Goal: Information Seeking & Learning: Understand process/instructions

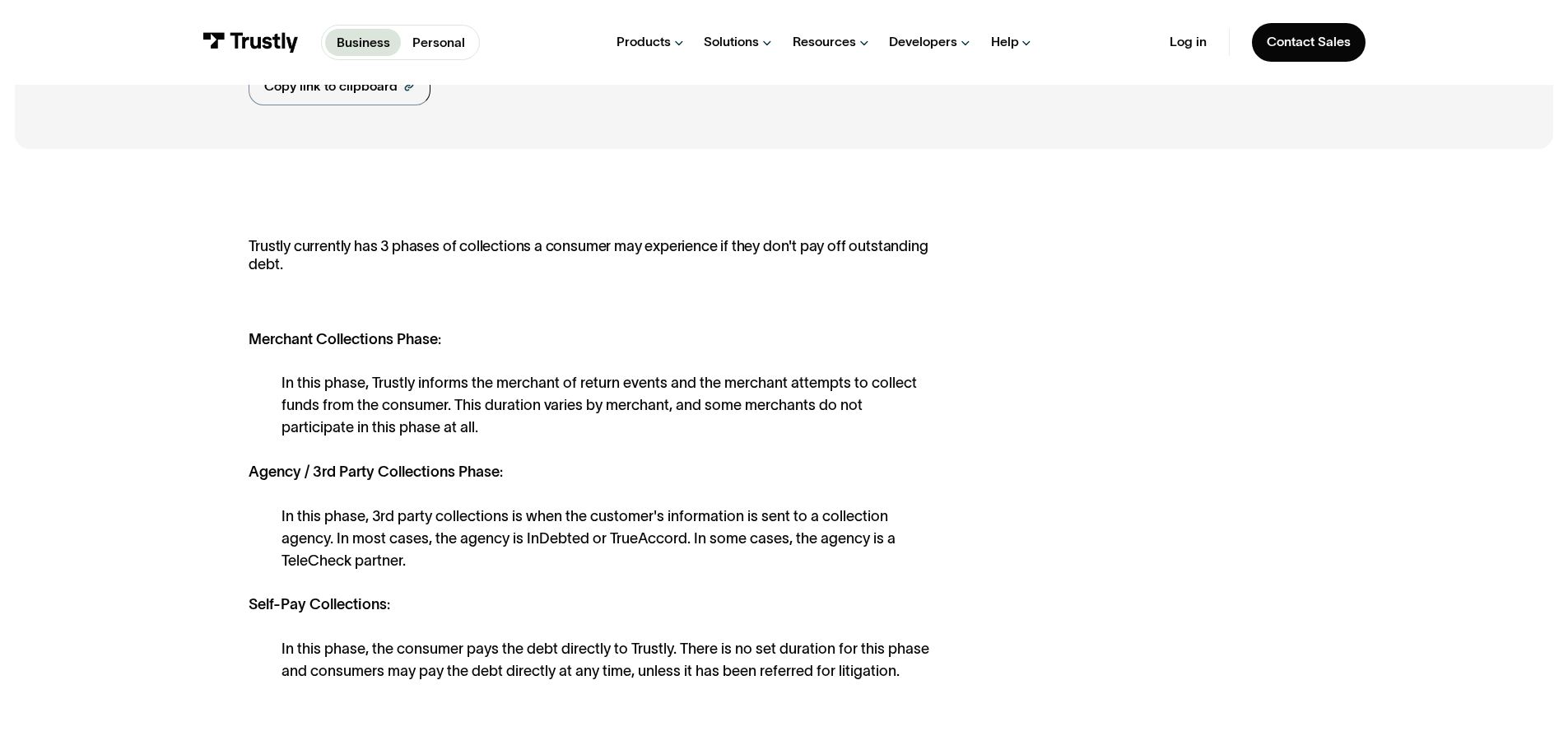
scroll to position [247, 0]
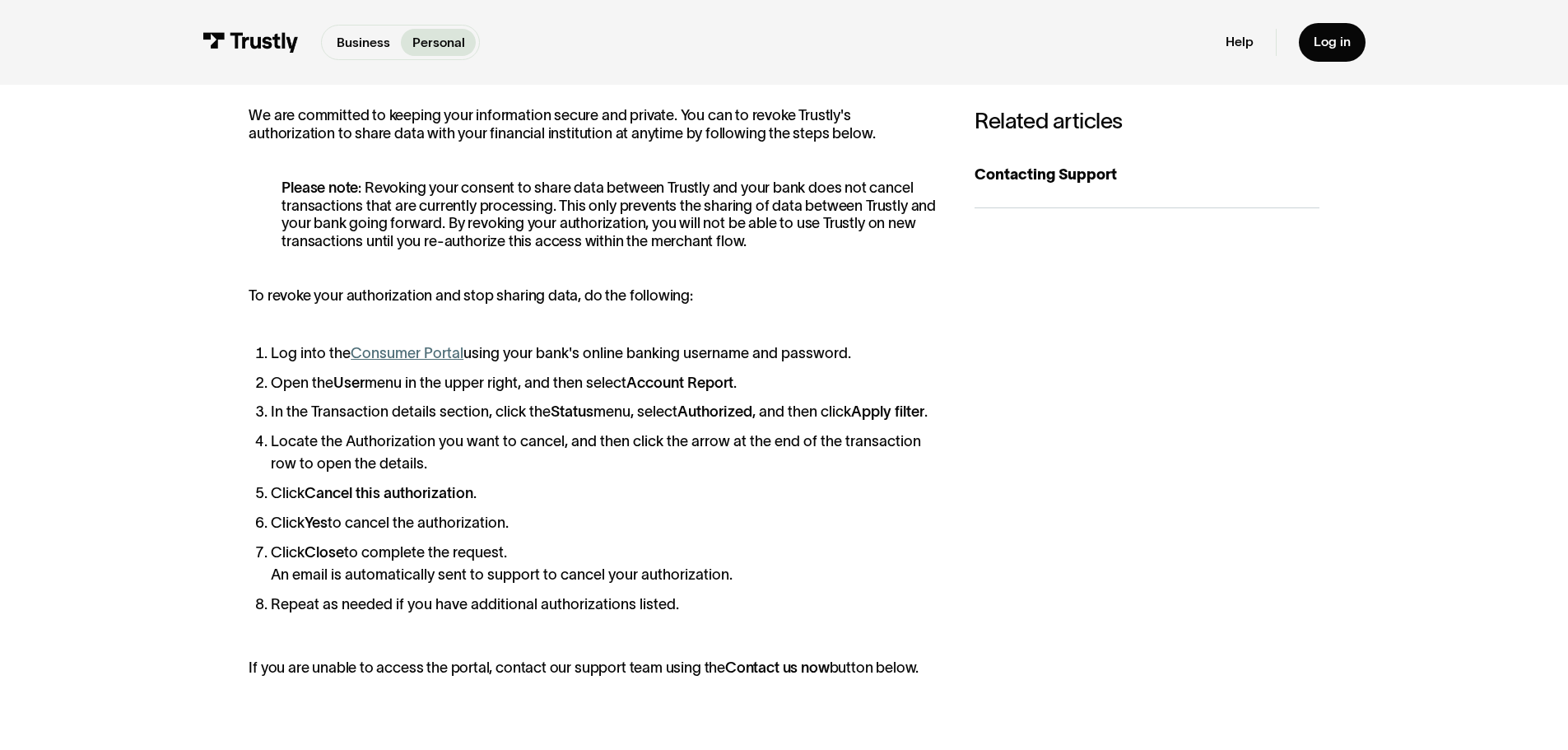
scroll to position [372, 0]
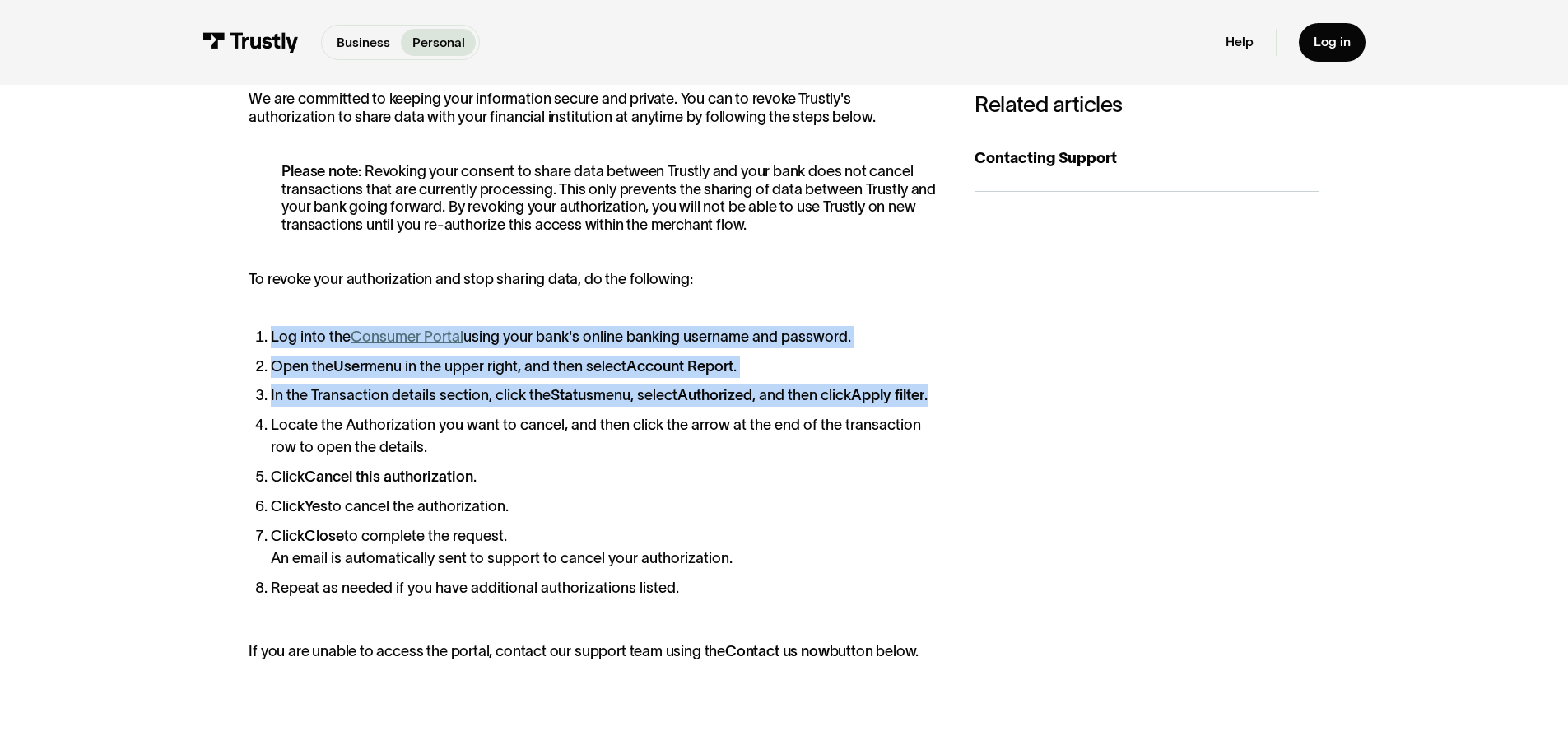
drag, startPoint x: 461, startPoint y: 415, endPoint x: 663, endPoint y: 634, distance: 297.9
click at [662, 634] on div "We are committed to keeping your information secure and private. You can to rev…" at bounding box center [593, 375] width 689 height 570
click at [666, 636] on div "We are committed to keeping your information secure and private. You can to rev…" at bounding box center [593, 375] width 689 height 570
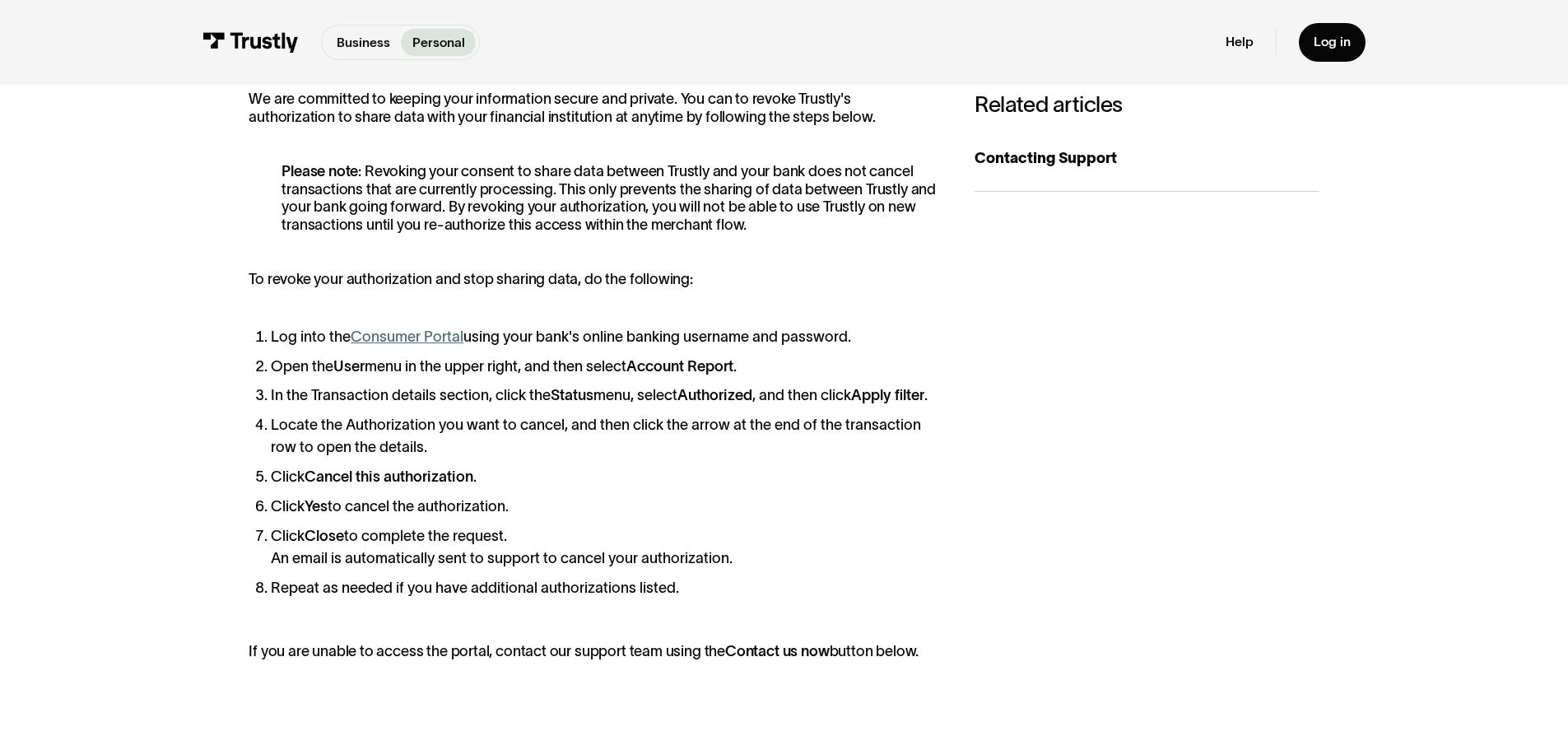
click at [668, 637] on div "We are committed to keeping your information secure and private. You can to rev…" at bounding box center [593, 375] width 689 height 570
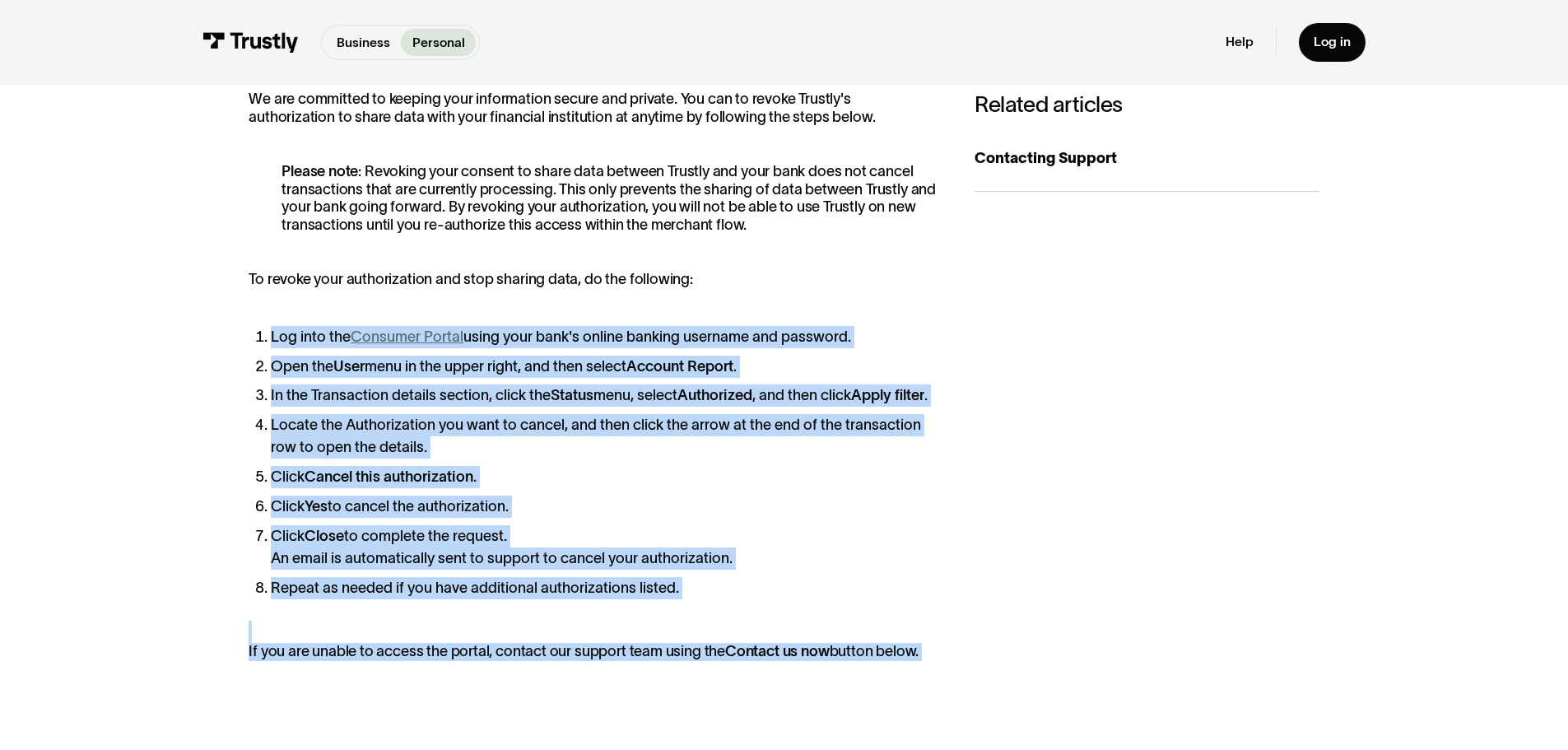
drag, startPoint x: 668, startPoint y: 637, endPoint x: 689, endPoint y: 686, distance: 53.3
click at [689, 661] on div "We are committed to keeping your information secure and private. You can to rev…" at bounding box center [593, 375] width 689 height 570
click at [689, 661] on p "If you are unable to access the portal, contact our support team using the Cont…" at bounding box center [593, 652] width 689 height 18
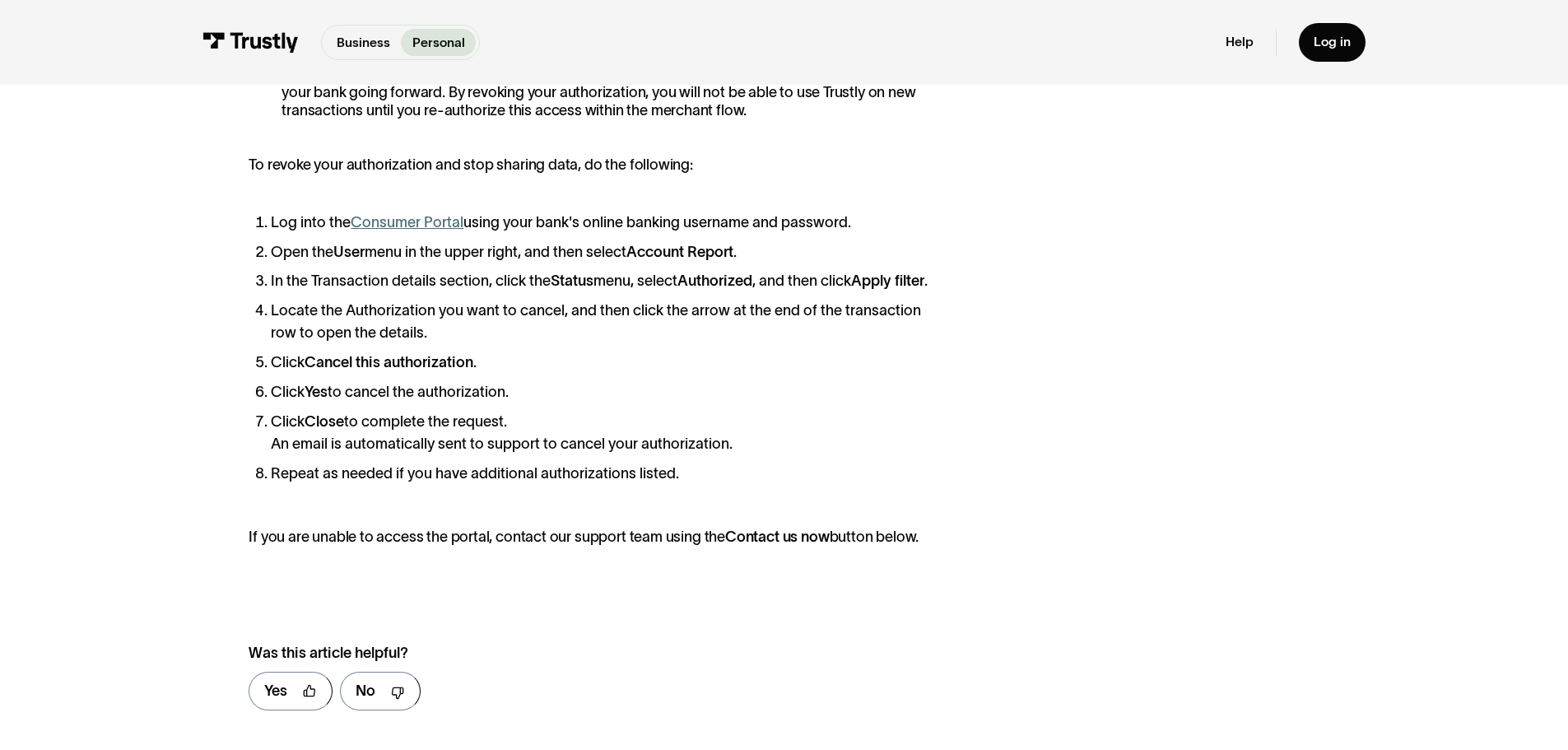
scroll to position [536, 0]
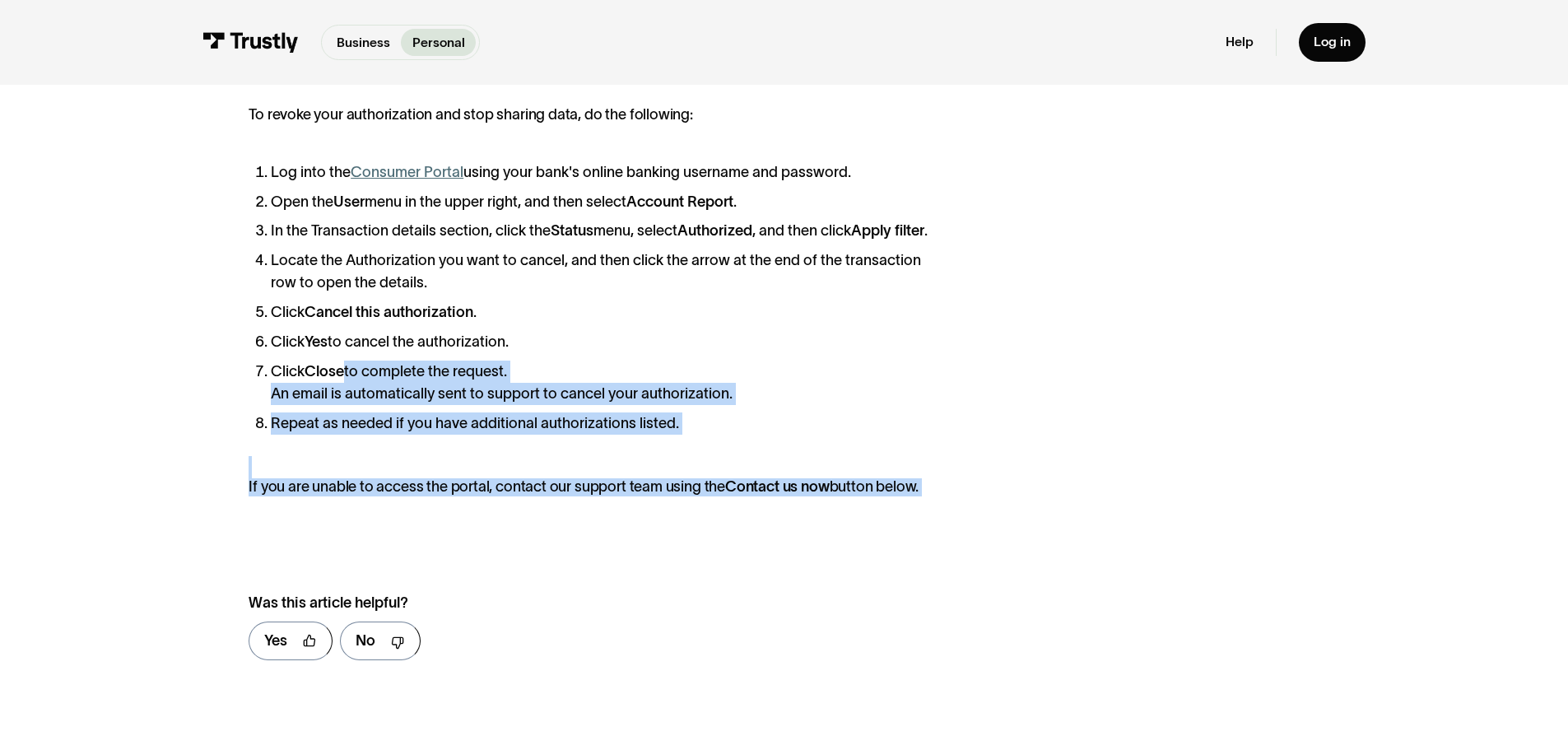
drag, startPoint x: 784, startPoint y: 385, endPoint x: 1077, endPoint y: 534, distance: 328.7
click at [1074, 533] on div "We are committed to keeping your information secure and private. You can to rev…" at bounding box center [784, 301] width 1070 height 750
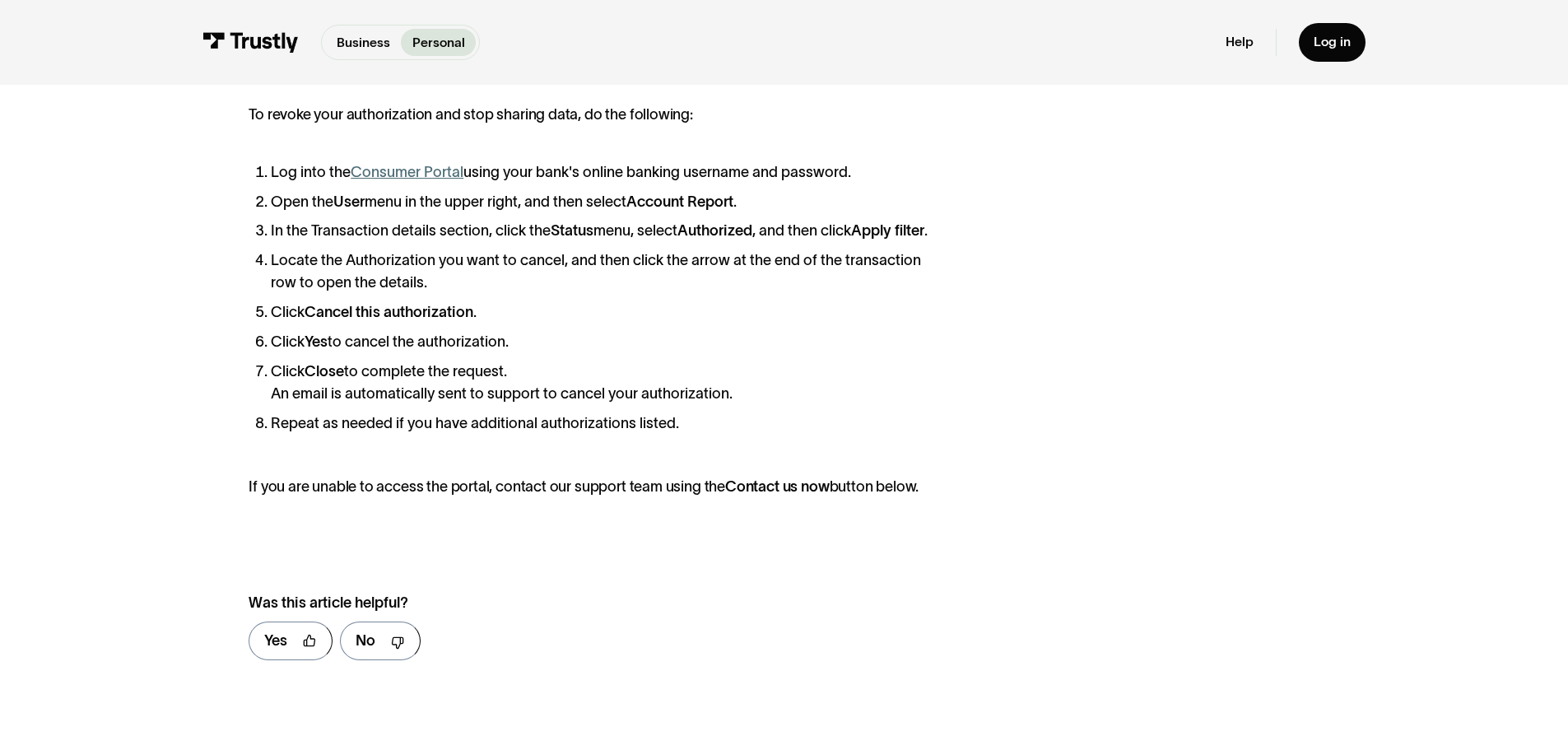
click at [1077, 534] on div "We are committed to keeping your information secure and private. You can to rev…" at bounding box center [784, 301] width 1070 height 750
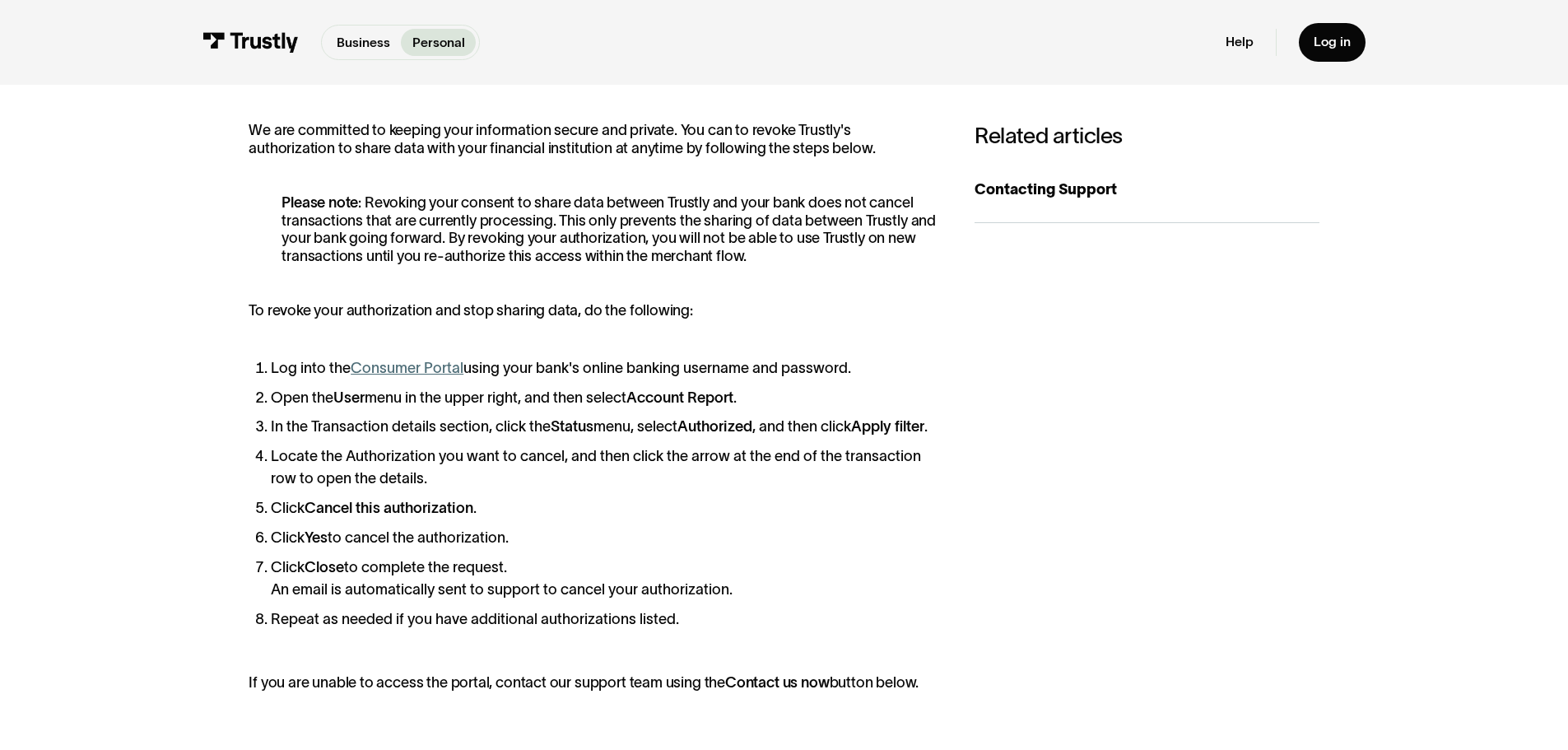
scroll to position [0, 0]
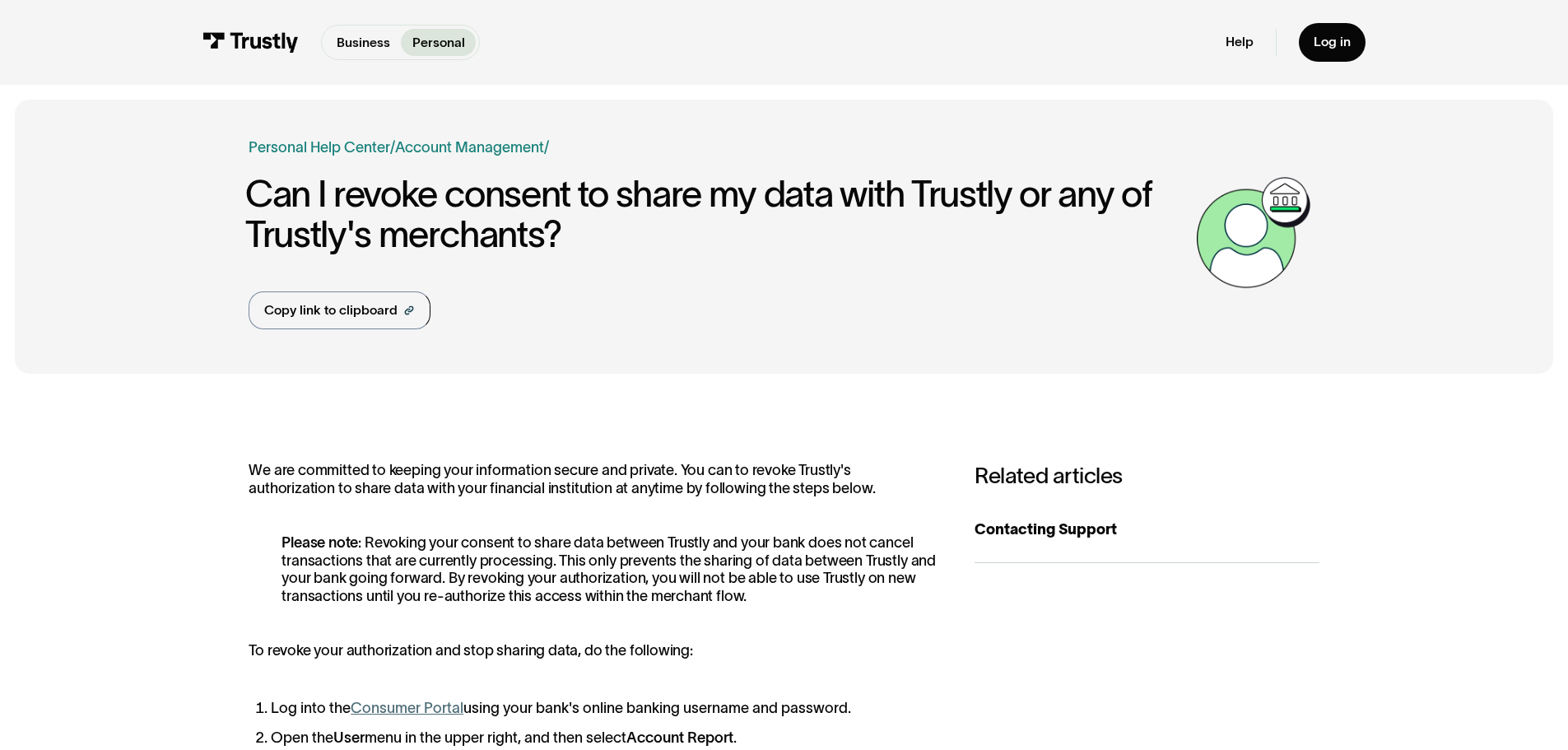
drag, startPoint x: 1411, startPoint y: 574, endPoint x: 1101, endPoint y: 150, distance: 525.2
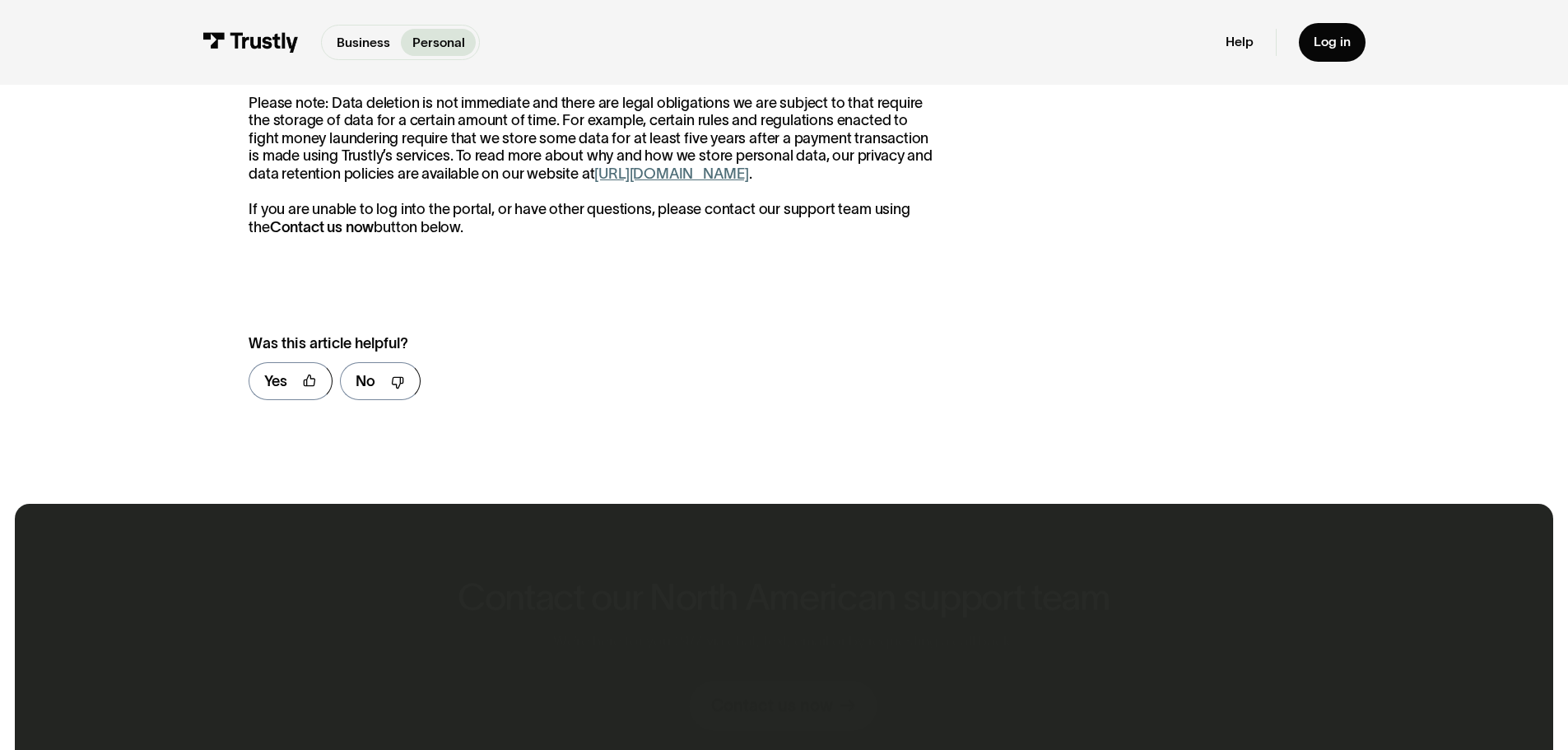
scroll to position [543, 0]
